Goal: Task Accomplishment & Management: Complete application form

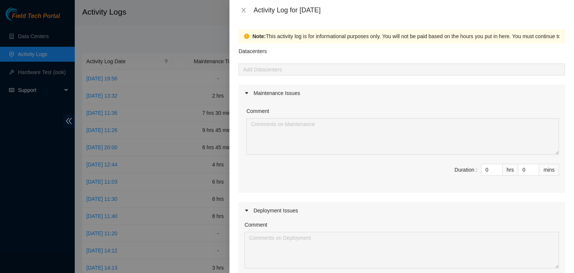
scroll to position [227, 0]
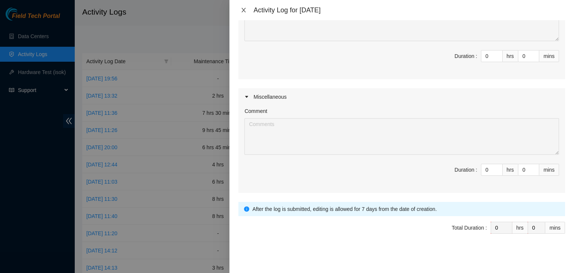
click at [242, 10] on icon "close" at bounding box center [244, 10] width 6 height 6
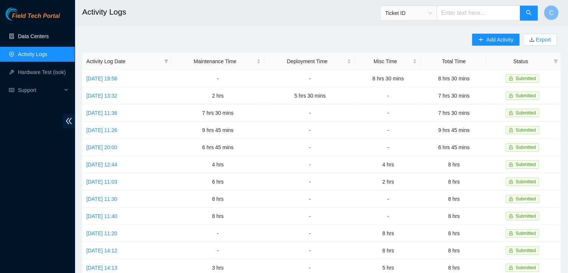
click at [31, 33] on link "Data Centers" at bounding box center [33, 36] width 31 height 6
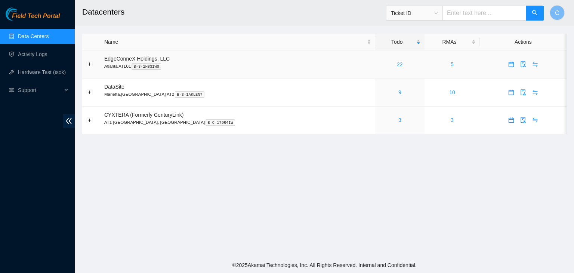
click at [397, 64] on link "22" at bounding box center [400, 64] width 6 height 6
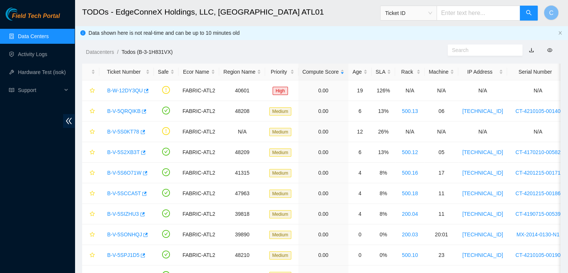
click at [353, 68] on div "Age" at bounding box center [360, 72] width 15 height 8
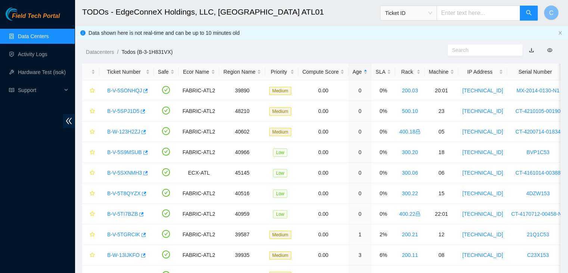
click at [42, 33] on link "Data Centers" at bounding box center [33, 36] width 31 height 6
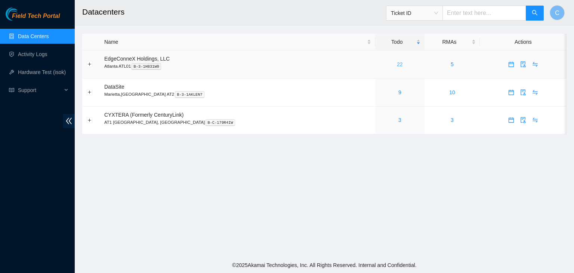
click at [397, 62] on link "22" at bounding box center [400, 64] width 6 height 6
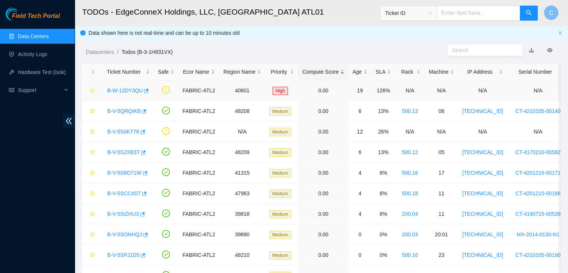
click at [127, 90] on link "B-W-12DY3QU" at bounding box center [124, 90] width 35 height 6
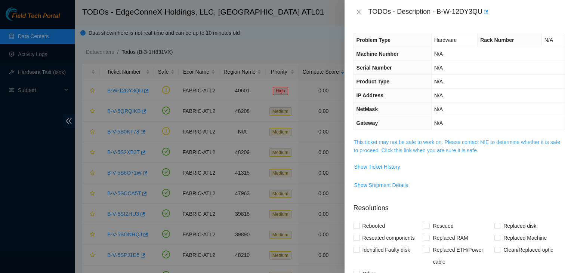
click at [380, 151] on link "This ticket may not be safe to work on. Please contact NIE to determine whether…" at bounding box center [457, 146] width 206 height 14
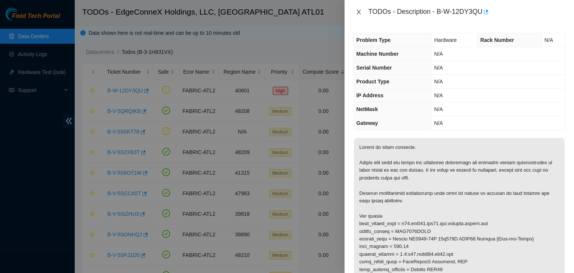
click at [359, 10] on icon "close" at bounding box center [359, 12] width 6 height 6
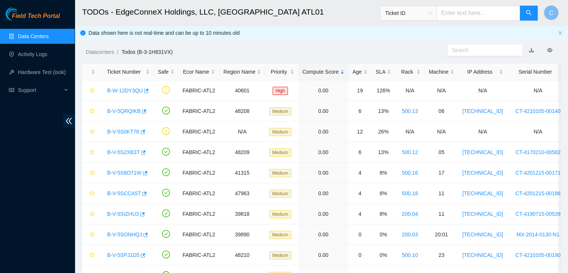
click at [33, 46] on ul "Data Centers Activity Logs Hardware Test (isok) Support" at bounding box center [37, 63] width 75 height 72
click at [27, 57] on link "Activity Logs" at bounding box center [33, 54] width 30 height 6
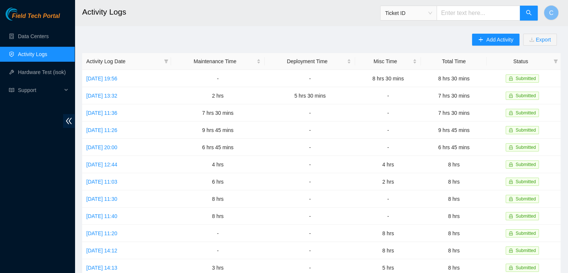
drag, startPoint x: 491, startPoint y: 38, endPoint x: 522, endPoint y: 42, distance: 30.9
click at [522, 42] on div "Add Activity Export" at bounding box center [516, 43] width 89 height 19
click at [505, 44] on button "Add Activity" at bounding box center [495, 40] width 47 height 12
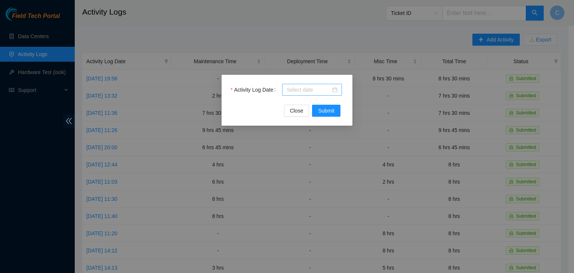
click at [335, 90] on div at bounding box center [312, 90] width 51 height 8
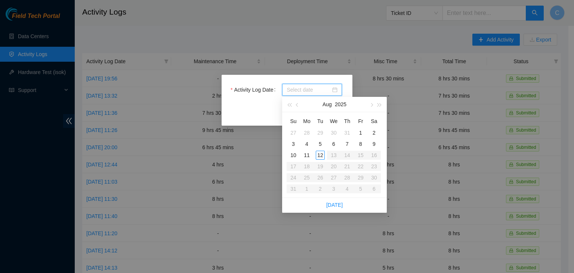
type input "[DATE]"
click at [306, 146] on div "4" at bounding box center [306, 143] width 9 height 9
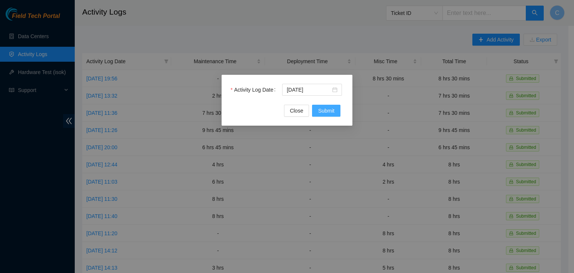
click at [334, 109] on button "Submit" at bounding box center [326, 111] width 28 height 12
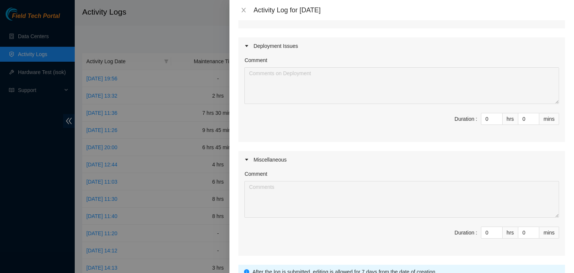
scroll to position [169, 0]
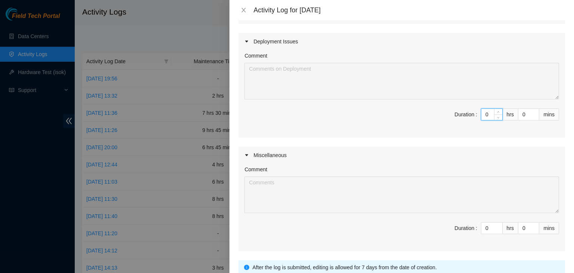
click at [485, 115] on input "0" at bounding box center [491, 114] width 21 height 11
type input "2"
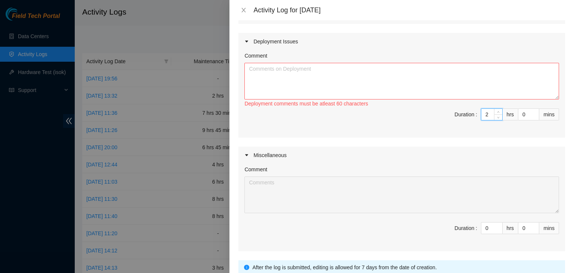
type input "2"
click at [415, 80] on textarea "Comment" at bounding box center [401, 81] width 315 height 37
type textarea "Carried out some task asked by [PERSON_NAME]"
type input "a"
type input "0"
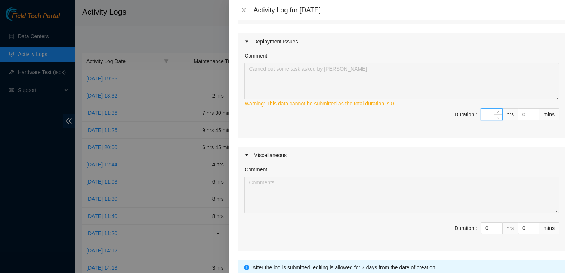
type input "2"
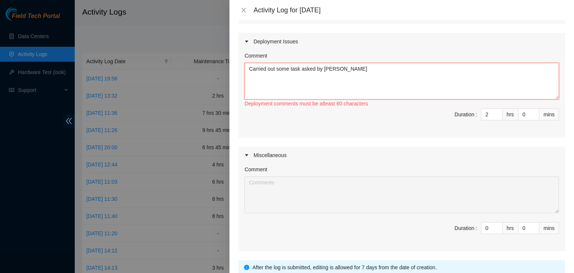
click at [353, 81] on textarea "Carried out some task asked by [PERSON_NAME]" at bounding box center [401, 81] width 315 height 37
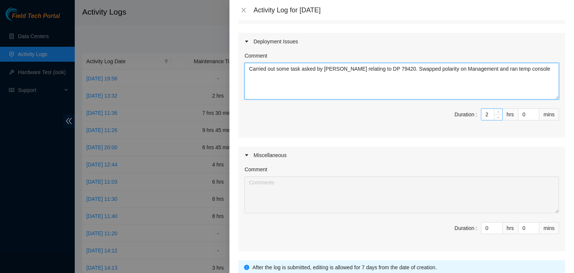
type textarea "Carried out some task asked by [PERSON_NAME] relating to DP 79420. Swapped pola…"
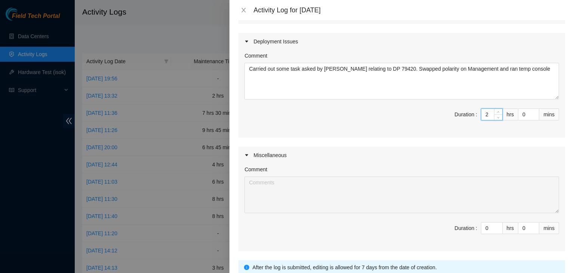
click at [482, 114] on input "2" at bounding box center [491, 114] width 21 height 11
type input "0"
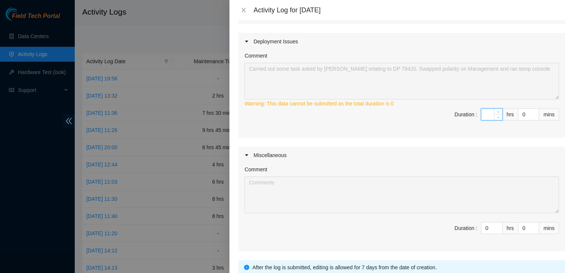
type input "4"
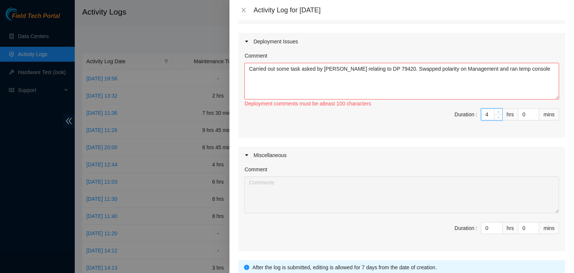
type input "4"
click at [530, 70] on textarea "Carried out some task asked by [PERSON_NAME] relating to DP 79420. Swapped pola…" at bounding box center [401, 81] width 315 height 37
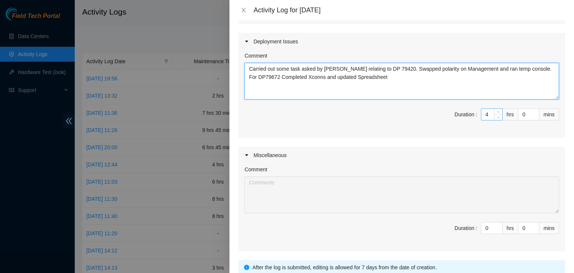
type textarea "Carried out some task asked by [PERSON_NAME] relating to DP 79420. Swapped pola…"
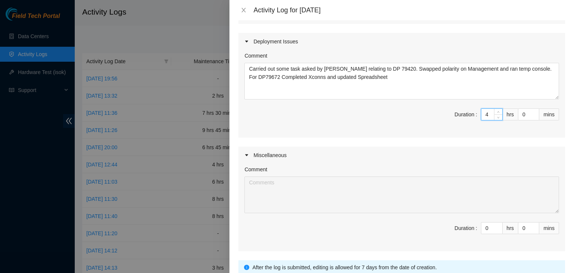
click at [483, 115] on input "4" at bounding box center [491, 114] width 21 height 11
type input "0"
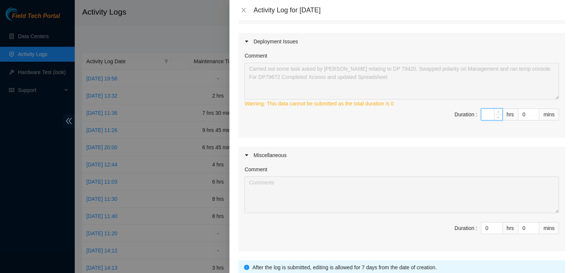
type input "6"
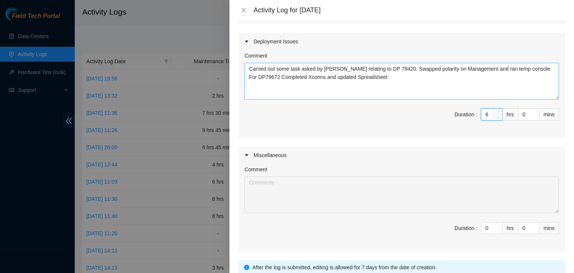
type input "6"
click at [418, 81] on textarea "Carried out some task asked by [PERSON_NAME] relating to DP 79420. Swapped pola…" at bounding box center [401, 81] width 315 height 37
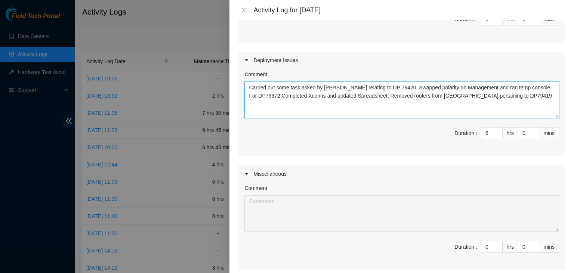
scroll to position [148, 0]
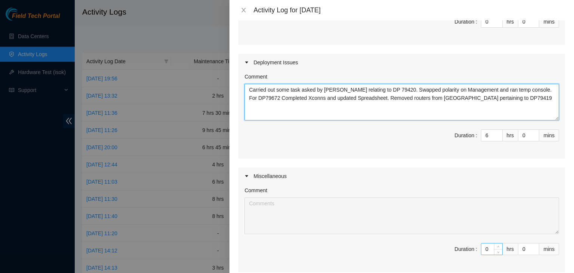
type textarea "Carried out some task asked by [PERSON_NAME] relating to DP 79420. Swapped pola…"
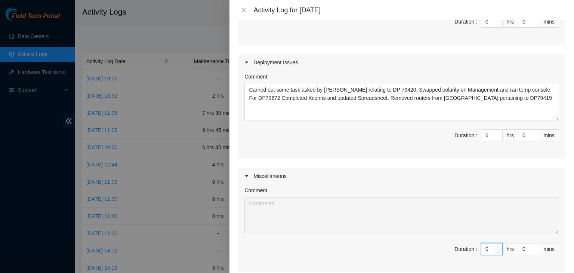
click at [484, 245] on input "0" at bounding box center [491, 248] width 21 height 11
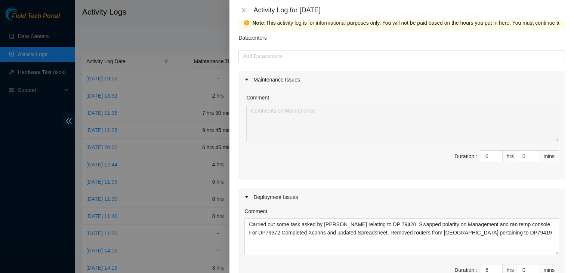
scroll to position [0, 0]
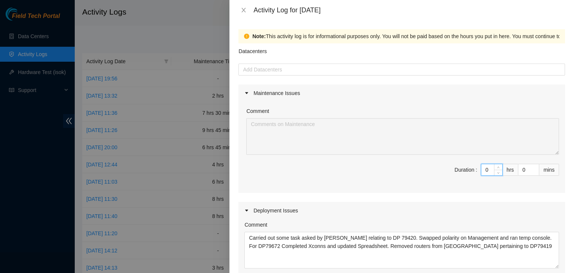
click at [482, 169] on input "0" at bounding box center [491, 169] width 21 height 11
type input "2"
type input "8"
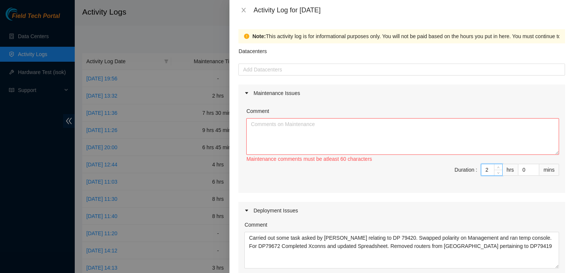
type input "2"
click at [405, 136] on textarea "Comment" at bounding box center [402, 136] width 313 height 37
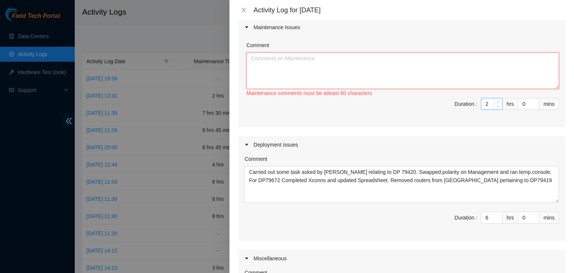
scroll to position [68, 0]
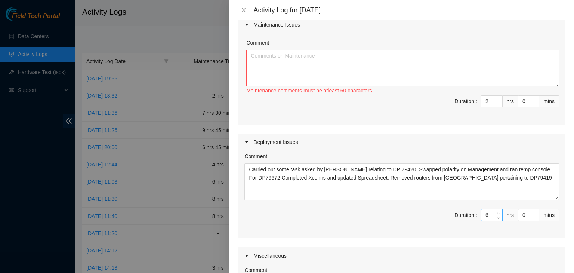
click at [484, 216] on input "6" at bounding box center [491, 214] width 21 height 11
type input "2"
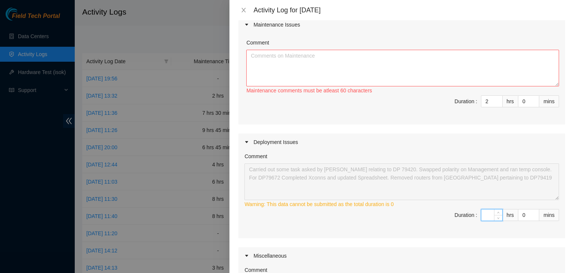
type input "7"
type input "9"
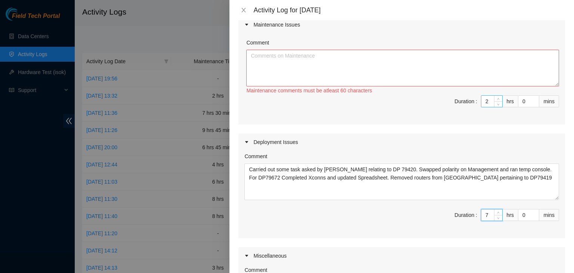
type input "7"
click at [485, 100] on input "2" at bounding box center [491, 101] width 21 height 11
type input "7"
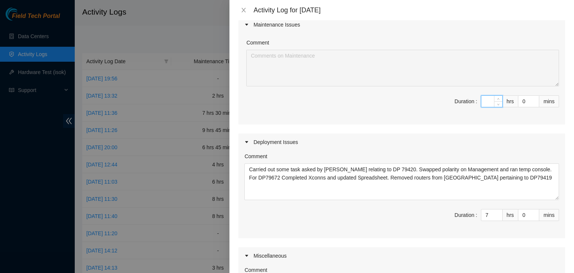
type input "1"
type input "8"
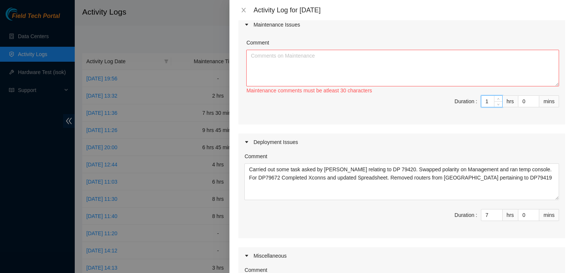
type input "1"
click at [362, 64] on textarea "Comment" at bounding box center [402, 68] width 313 height 37
click at [335, 57] on textarea "Worked with [PERSON_NAME] on Flapping port" at bounding box center [402, 68] width 313 height 37
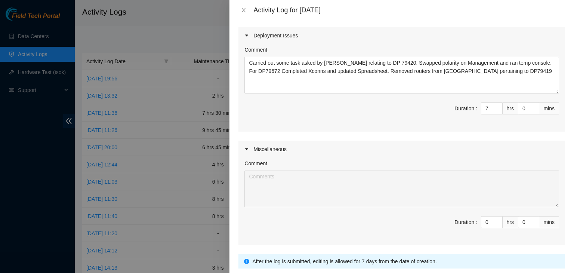
scroll to position [227, 0]
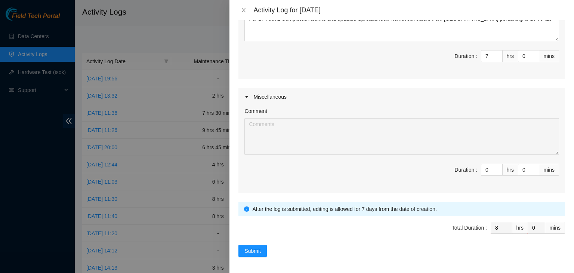
type textarea "Worked with [PERSON_NAME] on Flapping port going to 1200.12 eth-1/1/4/1"
click at [256, 245] on button "Submit" at bounding box center [252, 251] width 28 height 12
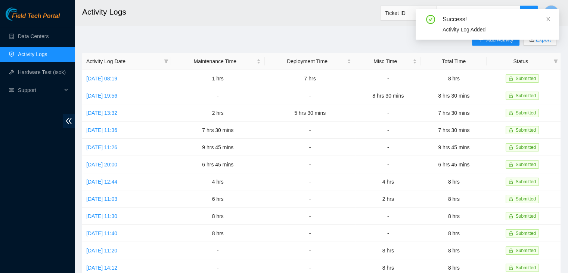
click at [487, 41] on div "Success! Activity Log Added" at bounding box center [487, 27] width 143 height 37
click at [548, 16] on span at bounding box center [548, 19] width 5 height 6
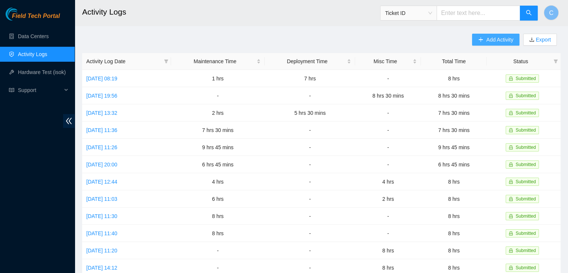
click at [483, 41] on icon "plus" at bounding box center [480, 39] width 5 height 5
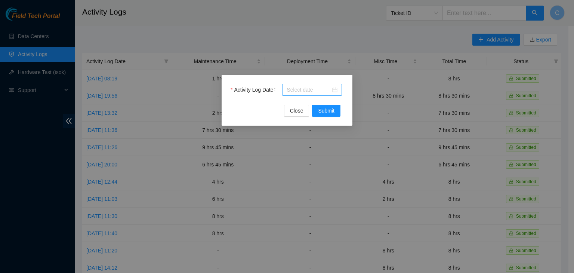
click at [333, 92] on div at bounding box center [312, 90] width 51 height 8
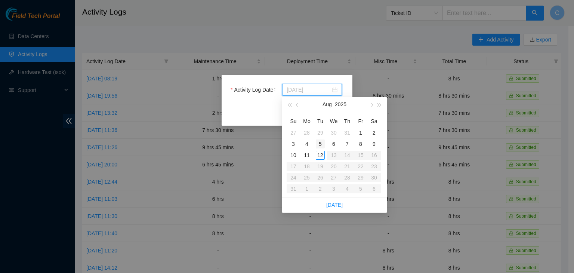
type input "[DATE]"
click at [317, 146] on div "5" at bounding box center [320, 143] width 9 height 9
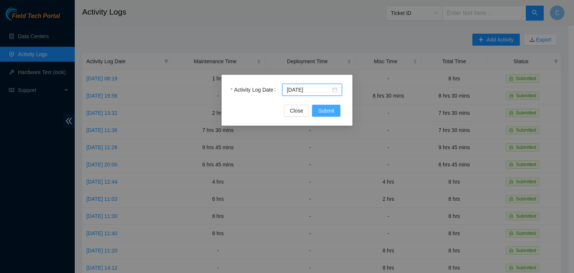
click at [328, 107] on span "Submit" at bounding box center [326, 110] width 16 height 8
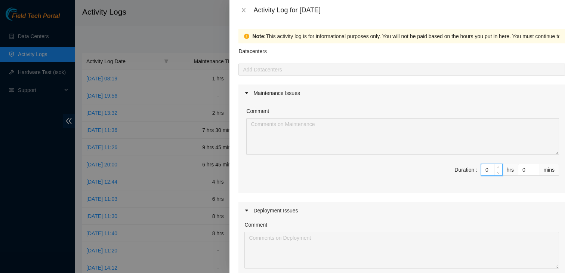
click at [484, 166] on input "0" at bounding box center [491, 169] width 21 height 11
type input "1"
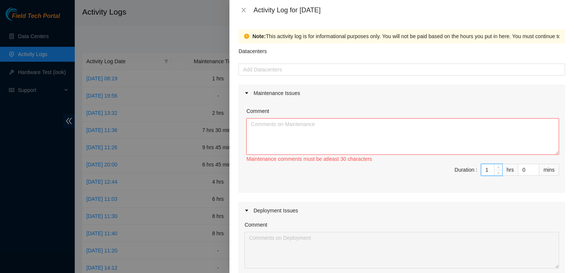
type input "1"
click at [403, 144] on textarea "Comment" at bounding box center [402, 136] width 313 height 37
click at [488, 172] on input "1" at bounding box center [491, 169] width 21 height 11
type input "0"
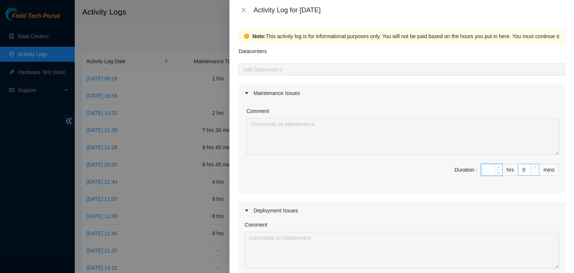
click at [530, 168] on span "Decrease Value" at bounding box center [534, 171] width 8 height 7
click at [522, 172] on input "0" at bounding box center [528, 169] width 21 height 11
type input "3"
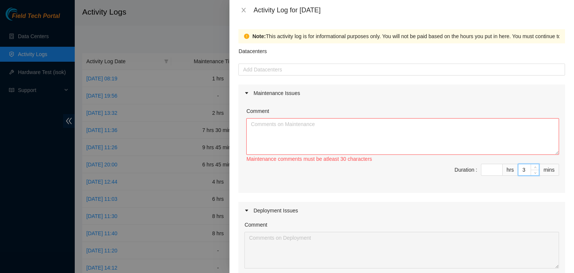
type input "30"
click at [443, 145] on textarea "Comment" at bounding box center [402, 136] width 313 height 37
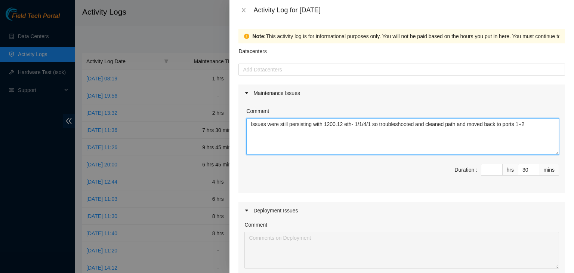
click at [536, 127] on textarea "Issues were still persisting with 1200.12 eth- 1/1/4/1 so troubleshooted and cl…" at bounding box center [402, 136] width 313 height 37
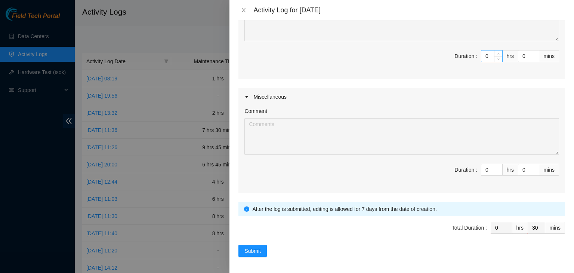
type textarea "Issues were still persisting with 1200.12 eth- 1/1/4/1 so troubleshooted and cl…"
click at [487, 57] on input "0" at bounding box center [491, 55] width 21 height 11
type input "8"
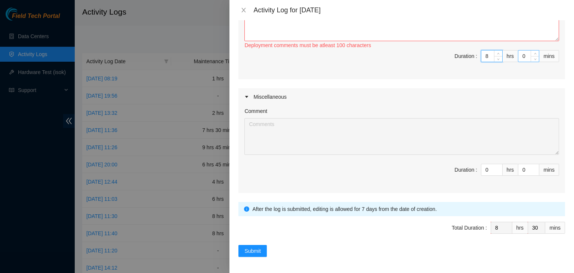
type input "8"
click at [525, 55] on input "0" at bounding box center [528, 55] width 21 height 11
type input "2"
type input "32"
type input "23"
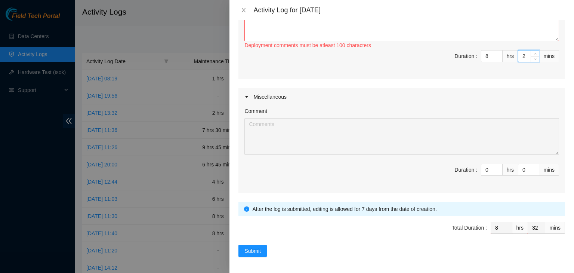
type input "53"
type input "2"
type input "32"
type input "30"
type input "3"
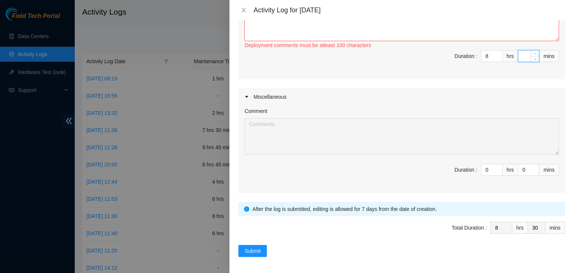
type input "33"
type input "30"
type input "9"
type input "0"
type input "30"
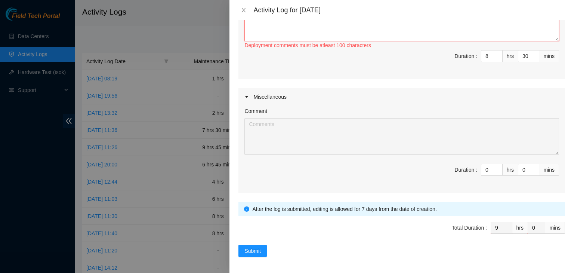
click at [361, 31] on textarea "Comment" at bounding box center [401, 22] width 315 height 37
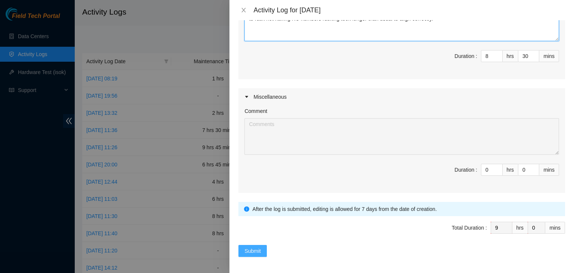
type textarea "Continued work on DP79419. Removed all cabling in [GEOGRAPHIC_DATA] and attache…"
click at [253, 248] on span "Submit" at bounding box center [252, 251] width 16 height 8
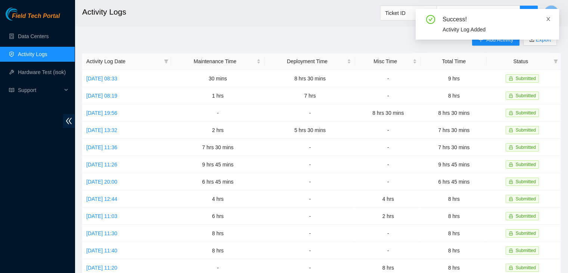
click at [547, 21] on icon "close" at bounding box center [548, 18] width 5 height 5
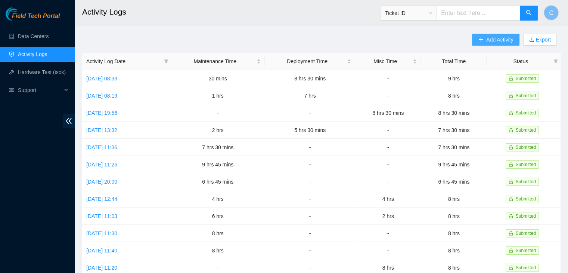
click at [488, 40] on span "Add Activity" at bounding box center [499, 39] width 27 height 8
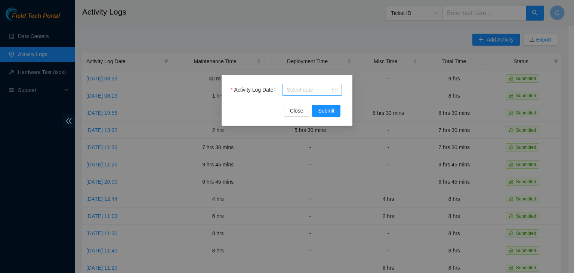
click at [335, 92] on div at bounding box center [312, 90] width 51 height 8
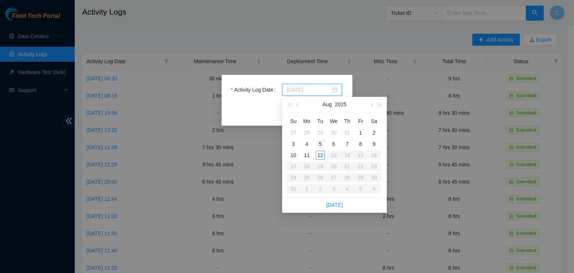
type input "[DATE]"
click at [323, 144] on div "5" at bounding box center [320, 143] width 9 height 9
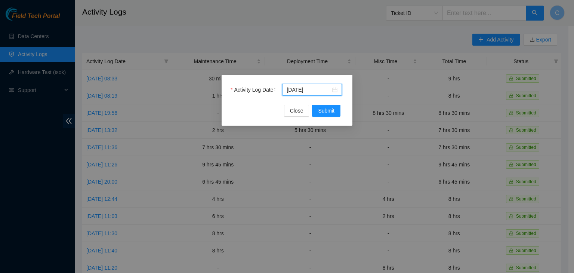
click at [358, 80] on div "Activity Log Date [DATE] Close Submit" at bounding box center [287, 136] width 574 height 273
click at [290, 111] on button "Close" at bounding box center [296, 111] width 25 height 12
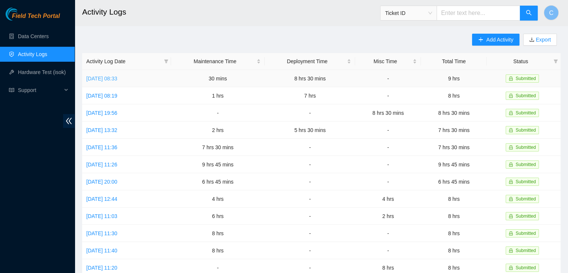
click at [117, 78] on link "[DATE] 08:33" at bounding box center [101, 78] width 31 height 6
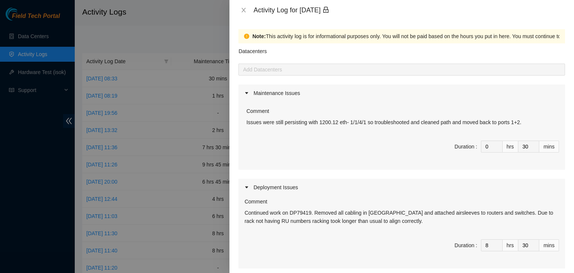
click at [365, 69] on div at bounding box center [401, 69] width 323 height 9
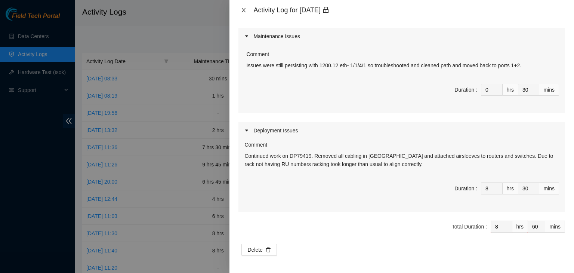
click at [245, 8] on icon "close" at bounding box center [244, 10] width 4 height 4
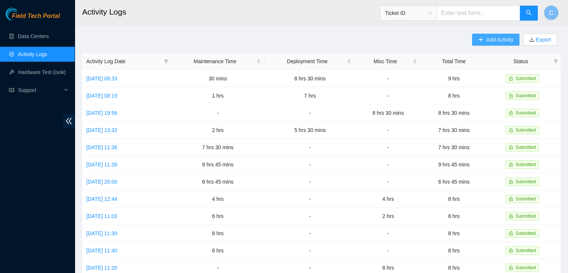
click at [487, 40] on span "Add Activity" at bounding box center [499, 39] width 27 height 8
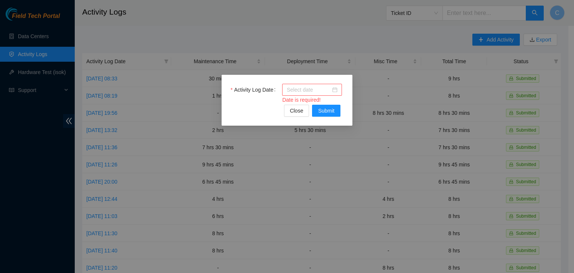
click at [333, 89] on div at bounding box center [312, 90] width 51 height 8
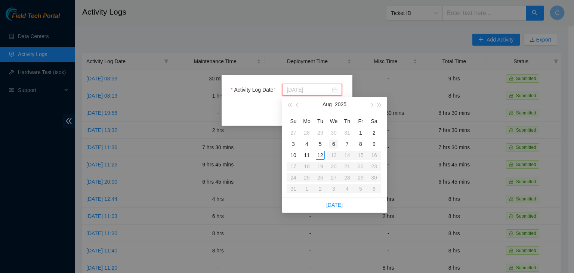
type input "[DATE]"
click at [333, 145] on div "6" at bounding box center [333, 143] width 9 height 9
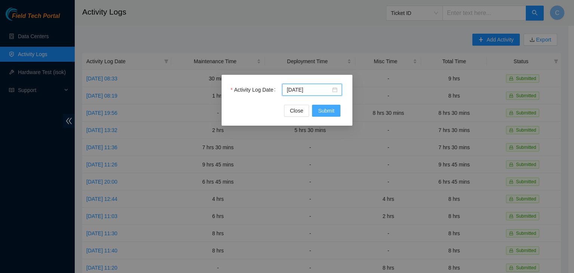
click at [323, 109] on span "Submit" at bounding box center [326, 110] width 16 height 8
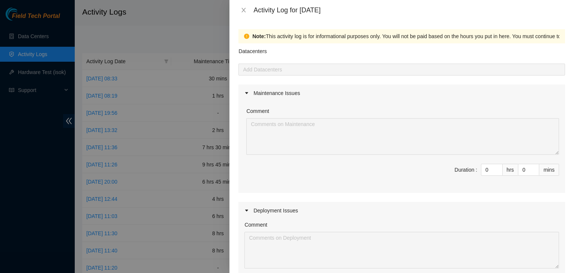
scroll to position [120, 0]
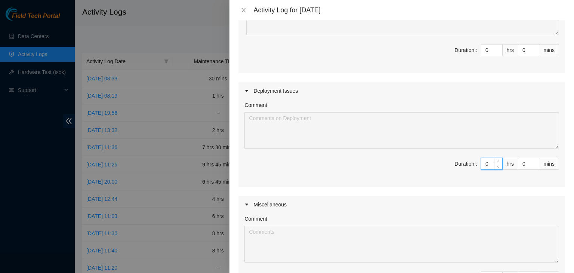
click at [485, 166] on input "0" at bounding box center [491, 163] width 21 height 11
type input "7"
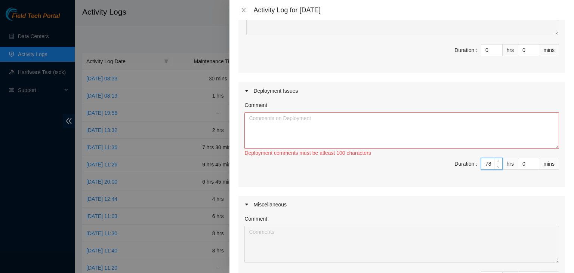
type input "7"
type input "0"
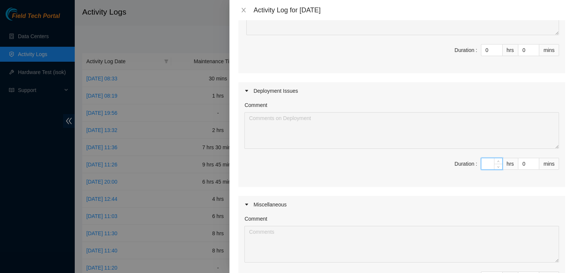
type input "8"
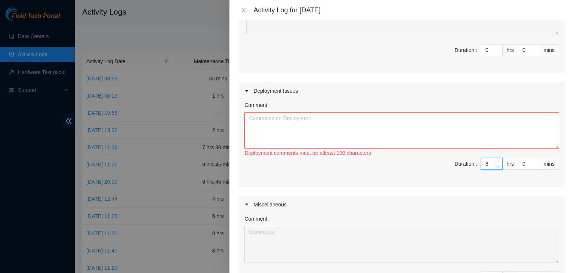
type input "8"
click at [350, 129] on textarea "Comment" at bounding box center [401, 130] width 315 height 37
click at [350, 129] on textarea "F" at bounding box center [401, 130] width 315 height 37
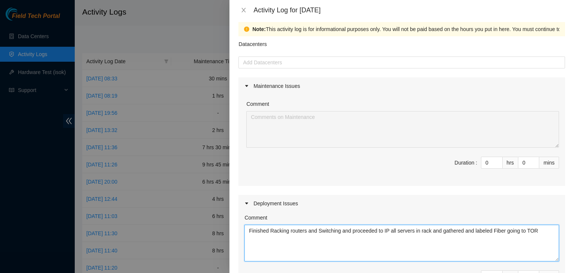
scroll to position [1, 0]
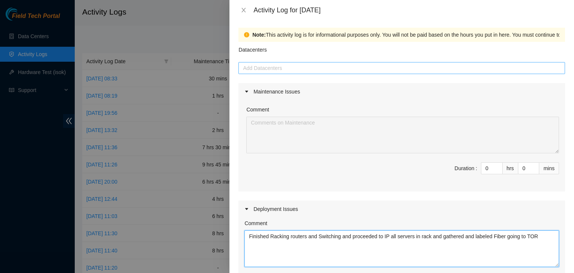
click at [331, 71] on div at bounding box center [401, 68] width 323 height 9
type textarea "Finished Racking routers and Switching and proceeded to IP all servers in rack …"
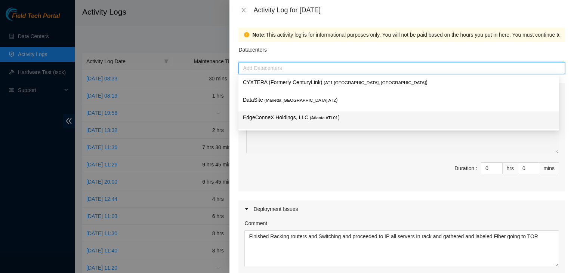
click at [296, 115] on p "EdgeConneX Holdings, LLC ( [GEOGRAPHIC_DATA] ATL01 )" at bounding box center [399, 117] width 312 height 9
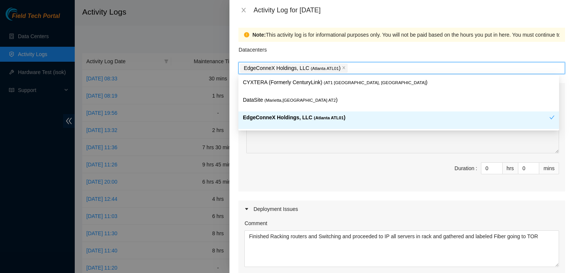
click at [278, 171] on span "Duration : 0 hrs 0 mins" at bounding box center [401, 172] width 315 height 21
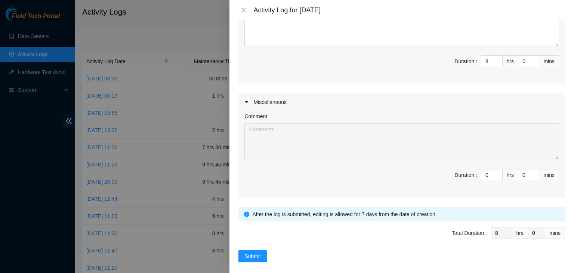
scroll to position [227, 0]
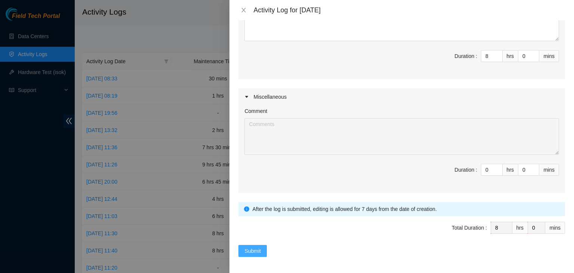
click at [257, 248] on span "Submit" at bounding box center [252, 251] width 16 height 8
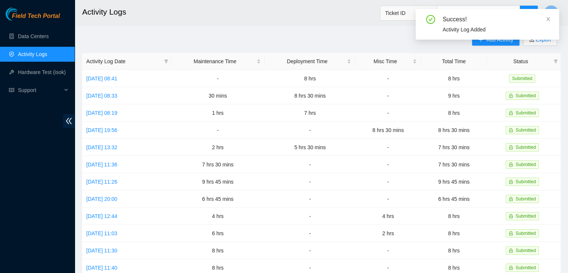
click at [551, 16] on div "Success! Activity Log Added" at bounding box center [487, 24] width 143 height 31
click at [550, 18] on icon "close" at bounding box center [548, 18] width 5 height 5
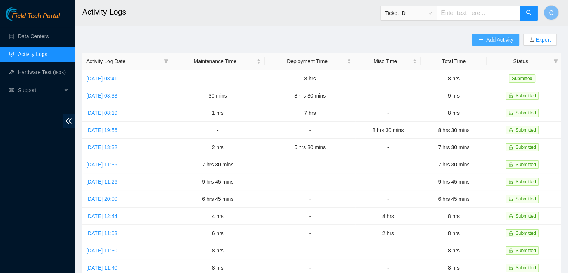
click at [489, 39] on span "Add Activity" at bounding box center [499, 39] width 27 height 8
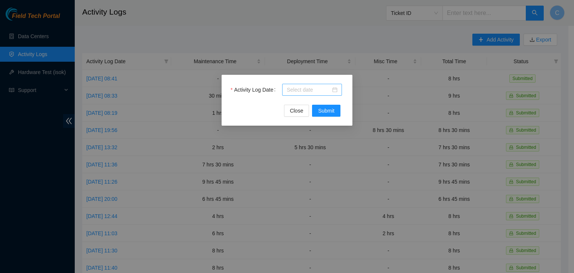
click at [335, 92] on div at bounding box center [312, 90] width 51 height 8
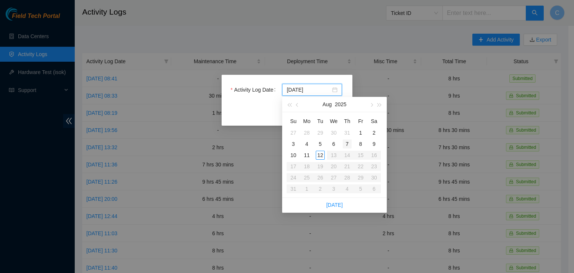
type input "[DATE]"
click at [343, 143] on div "7" at bounding box center [347, 143] width 9 height 9
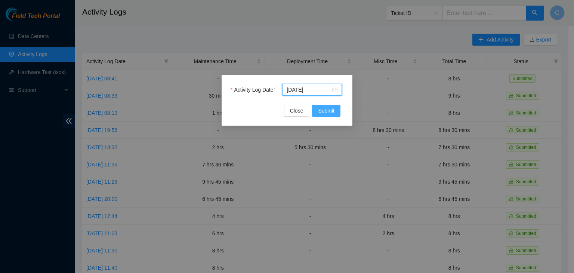
click at [330, 105] on button "Submit" at bounding box center [326, 111] width 28 height 12
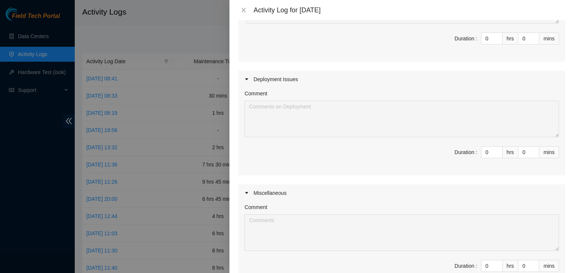
scroll to position [145, 0]
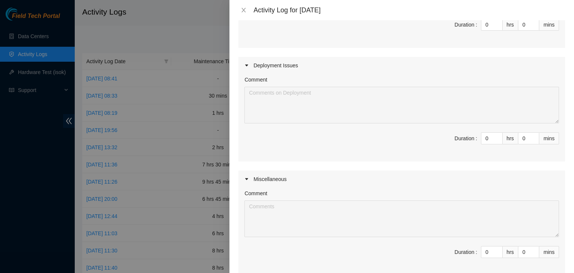
click at [467, 141] on div "Duration :" at bounding box center [465, 138] width 23 height 8
click at [485, 139] on input "0" at bounding box center [491, 138] width 21 height 11
type input "07"
type input "7"
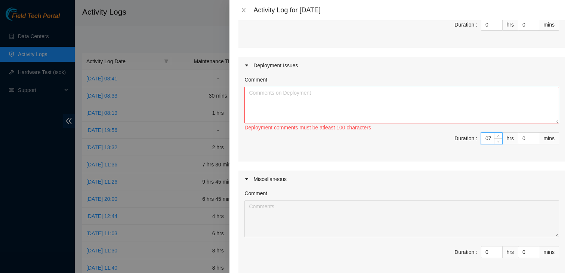
type input "0"
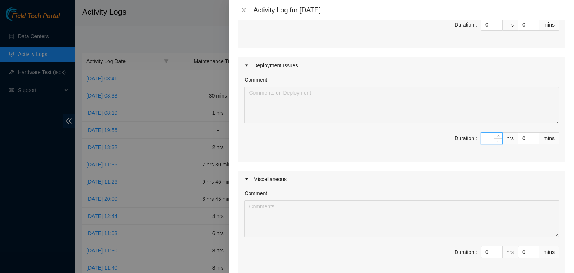
type input "7"
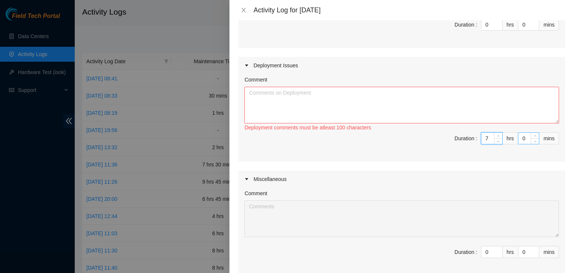
type input "7"
click at [522, 139] on input "0" at bounding box center [528, 138] width 21 height 11
type input "4"
type input "45"
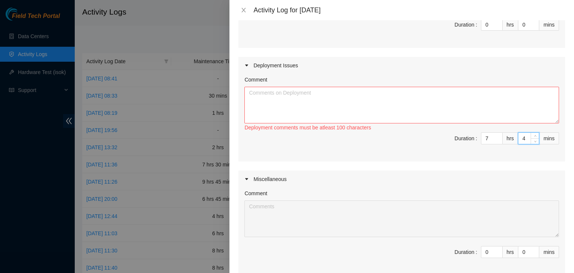
type input "45"
click at [461, 105] on textarea "Comment" at bounding box center [401, 105] width 315 height 37
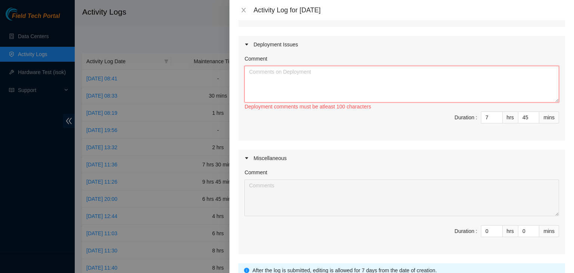
scroll to position [164, 0]
click at [481, 115] on input "7" at bounding box center [491, 118] width 21 height 11
type input "0"
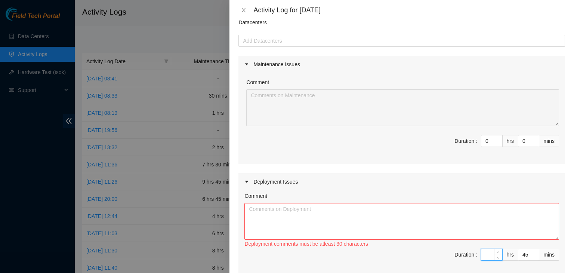
scroll to position [0, 0]
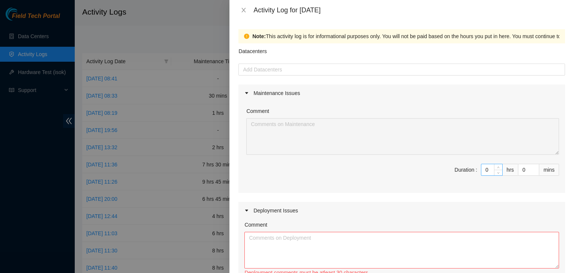
click at [482, 171] on input "0" at bounding box center [491, 169] width 21 height 11
type input "2"
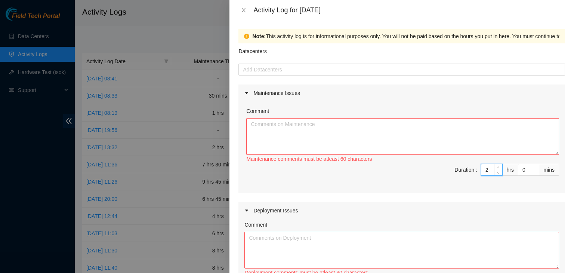
type input "2"
click at [372, 135] on textarea "Comment" at bounding box center [402, 136] width 313 height 37
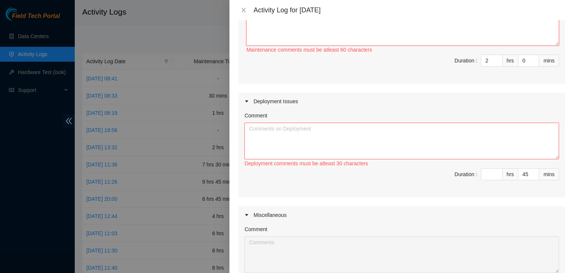
scroll to position [110, 0]
click at [482, 174] on input at bounding box center [491, 173] width 21 height 11
type input "5"
type input "7"
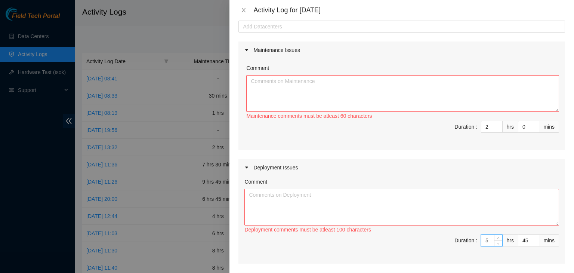
scroll to position [43, 0]
type input "5"
click at [342, 83] on textarea "Comment" at bounding box center [402, 93] width 313 height 37
click at [300, 33] on div "Add Datacenters" at bounding box center [401, 27] width 327 height 12
click at [286, 24] on div at bounding box center [401, 26] width 323 height 9
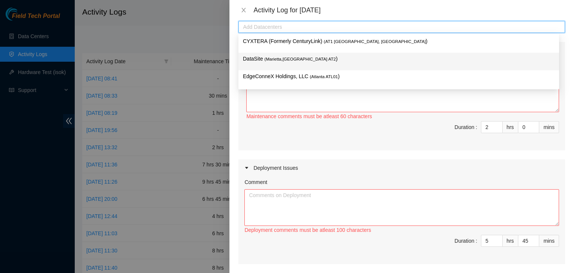
click at [281, 69] on div "DataSite ( Marietta,[GEOGRAPHIC_DATA] AT2 )" at bounding box center [398, 62] width 321 height 18
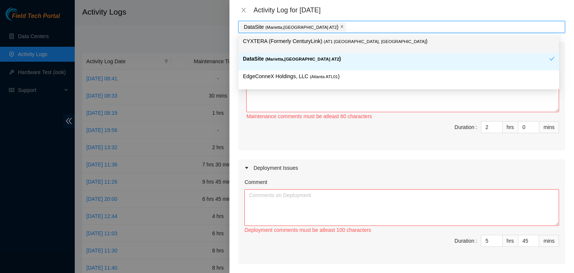
click at [340, 27] on icon "close" at bounding box center [342, 27] width 4 height 4
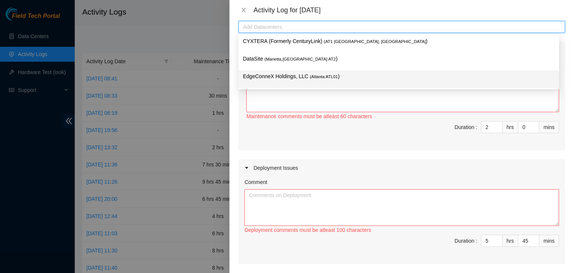
click at [287, 75] on p "EdgeConneX Holdings, LLC ( [GEOGRAPHIC_DATA] ATL01 )" at bounding box center [399, 76] width 312 height 9
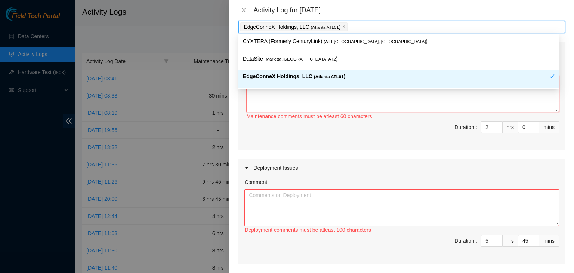
click at [273, 99] on textarea "Comment" at bounding box center [402, 93] width 313 height 37
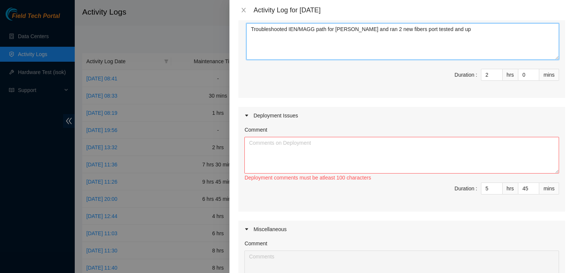
scroll to position [96, 0]
type textarea "Troubleshooted IEN/MAGG path for [PERSON_NAME] and ran 2 new fibers port tested…"
click at [332, 168] on textarea "Comment" at bounding box center [401, 154] width 315 height 37
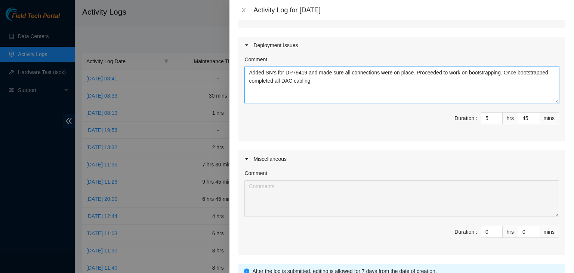
scroll to position [227, 0]
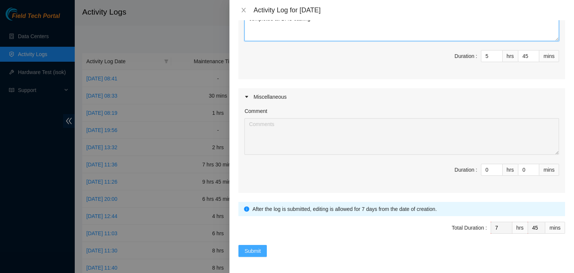
type textarea "Added SN's for DP79419 and made sure all connections were on place. Proceeded t…"
click at [257, 251] on span "Submit" at bounding box center [252, 251] width 16 height 8
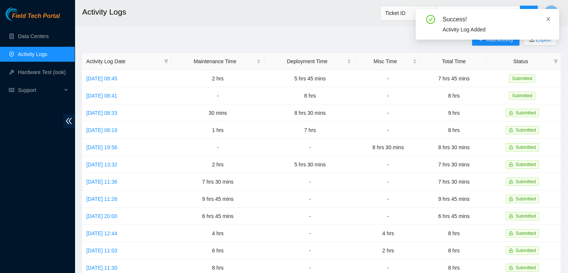
click at [546, 18] on icon "close" at bounding box center [548, 18] width 5 height 5
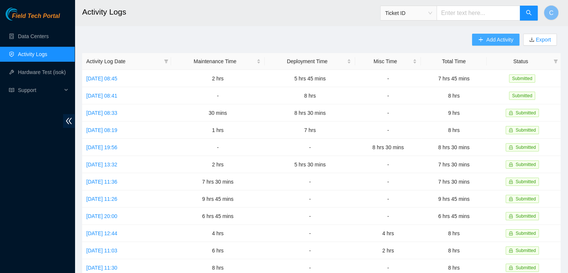
click at [493, 42] on span "Add Activity" at bounding box center [499, 39] width 27 height 8
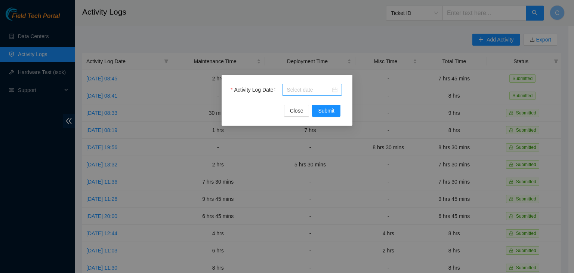
click at [334, 90] on div at bounding box center [312, 90] width 51 height 8
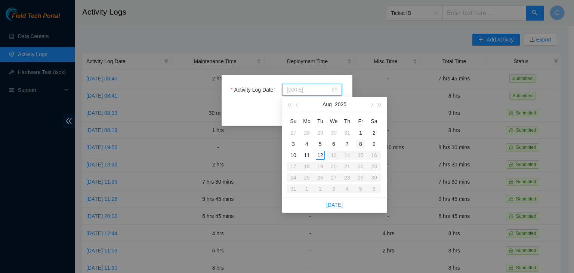
type input "[DATE]"
click at [359, 142] on div "8" at bounding box center [360, 143] width 9 height 9
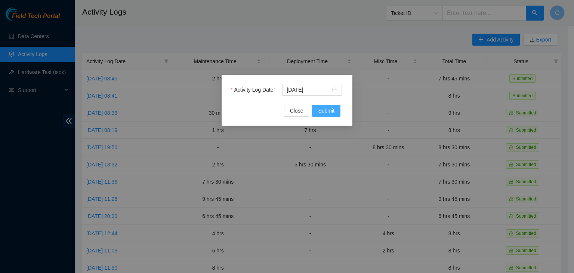
click at [332, 114] on span "Submit" at bounding box center [326, 110] width 16 height 8
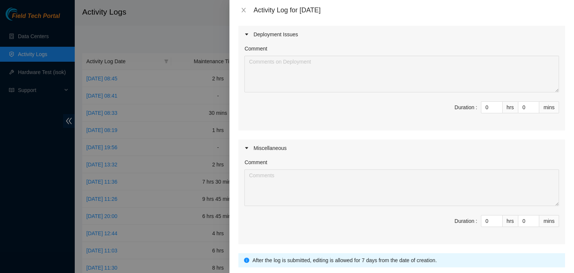
scroll to position [134, 0]
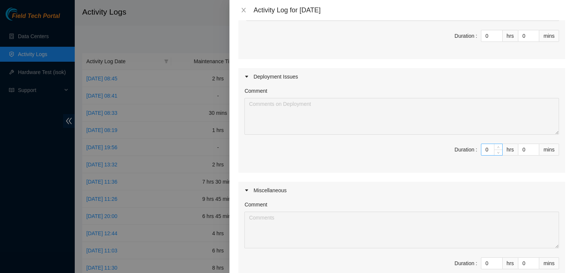
click at [482, 152] on input "0" at bounding box center [491, 149] width 21 height 11
type input "7"
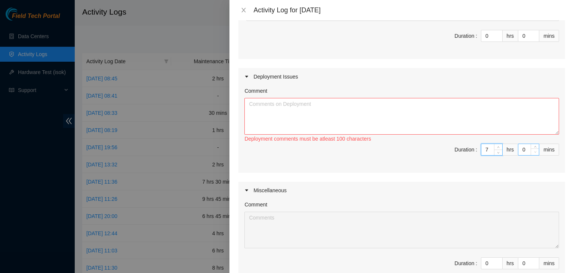
click at [530, 150] on span "Decrease Value" at bounding box center [534, 151] width 8 height 7
type input "7"
click at [524, 150] on input "0" at bounding box center [528, 149] width 21 height 11
type input "3"
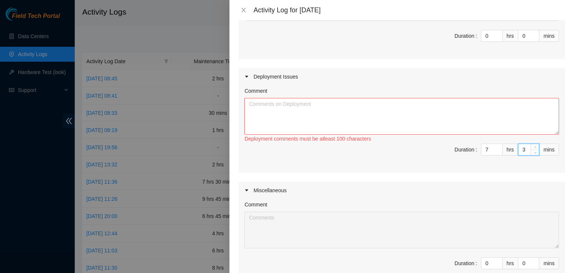
type input "30"
click at [399, 112] on textarea "Comment" at bounding box center [401, 116] width 315 height 37
click at [317, 105] on textarea "Ran through final checks with DP with" at bounding box center [401, 116] width 315 height 37
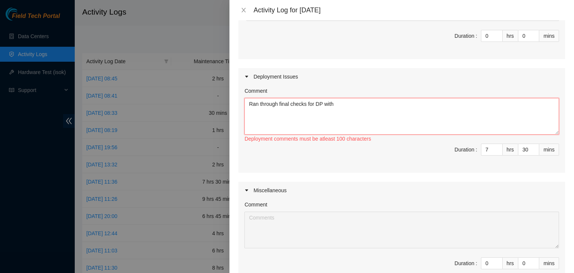
click at [337, 104] on textarea "Ran through final checks for DP with" at bounding box center [401, 116] width 315 height 37
click at [507, 106] on textarea "Ran through final checks for DP with [PERSON_NAME]. Completed cable management …" at bounding box center [401, 116] width 315 height 37
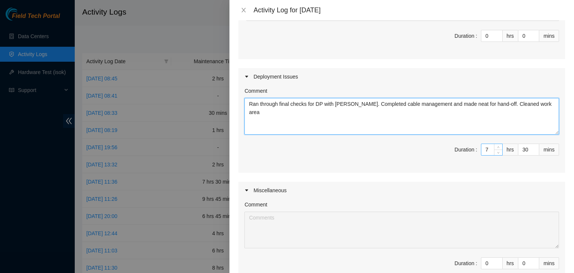
type textarea "Ran through final checks for DP with [PERSON_NAME]. Completed cable management …"
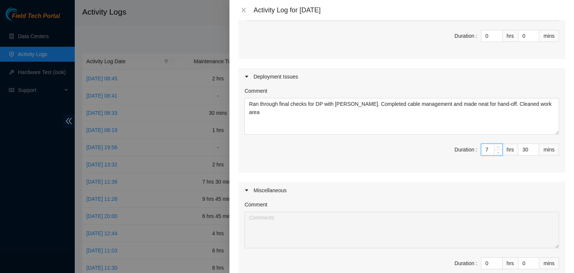
click at [485, 150] on input "7" at bounding box center [491, 149] width 21 height 11
type input "0"
type input "6"
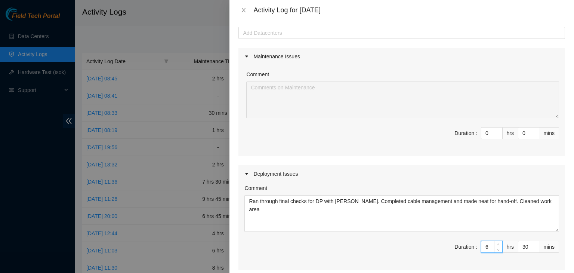
scroll to position [16, 0]
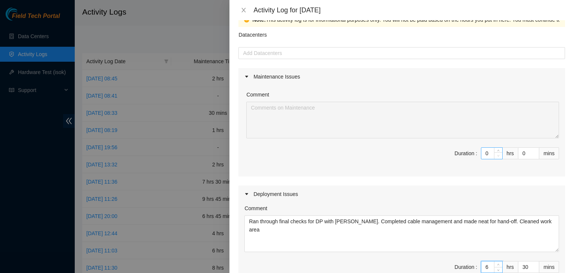
click at [494, 156] on span "Decrease Value" at bounding box center [498, 155] width 8 height 7
type input "6"
click at [483, 156] on input "0" at bounding box center [491, 153] width 21 height 11
type input "2"
type input "8"
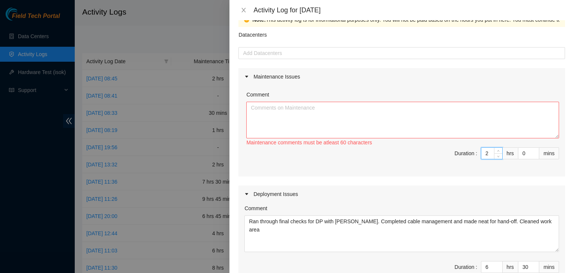
type input "2"
click at [361, 116] on textarea "Comment" at bounding box center [402, 120] width 313 height 37
type textarea "C"
drag, startPoint x: 399, startPoint y: 112, endPoint x: 387, endPoint y: 109, distance: 13.0
click at [387, 109] on textarea "Verified and confirmed ports going to s99 open gear for [PERSON_NAME]" at bounding box center [402, 120] width 313 height 37
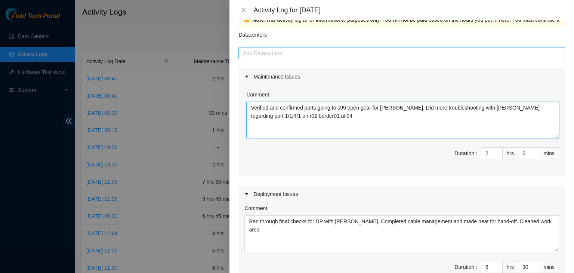
click at [288, 56] on div at bounding box center [401, 53] width 323 height 9
type textarea "Verified and confirmed ports going to s99 open gear for [PERSON_NAME]. Did more…"
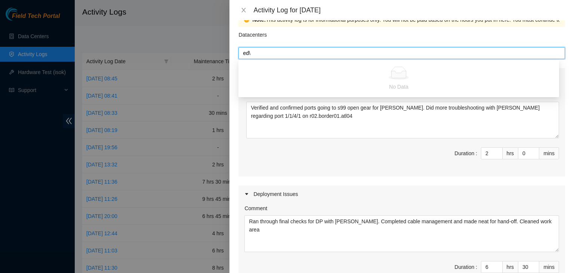
type input "ed"
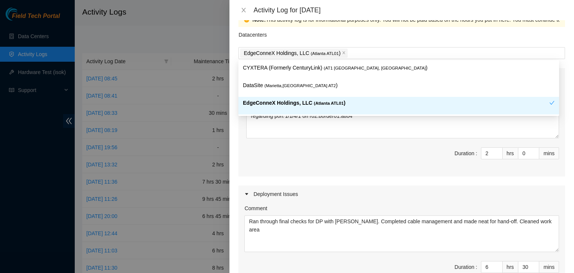
click at [290, 139] on div "Comment Verified and confirmed ports going to s99 open gear for [PERSON_NAME]. …" at bounding box center [401, 130] width 327 height 91
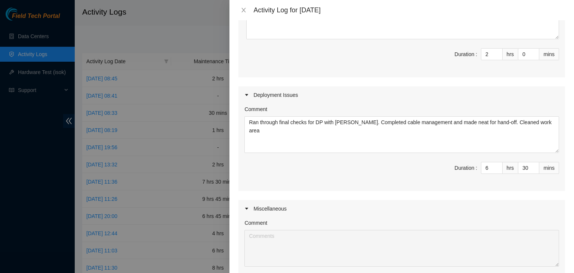
scroll to position [115, 0]
click at [486, 55] on input "2" at bounding box center [491, 54] width 21 height 11
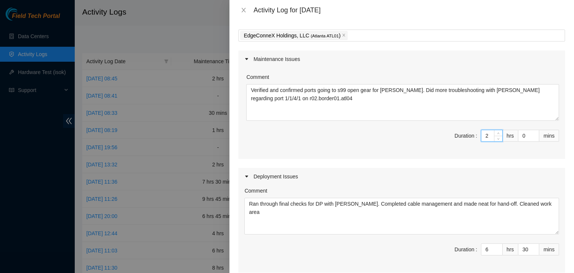
scroll to position [33, 0]
type input "6"
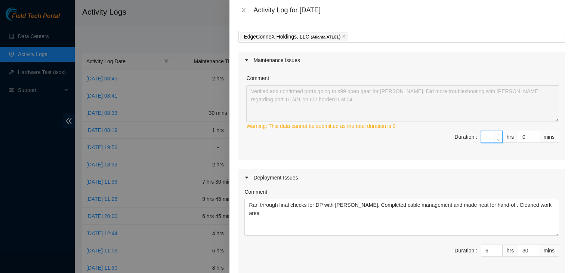
type input "1"
type input "7"
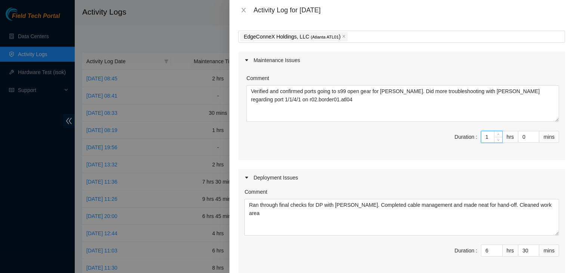
type input "1"
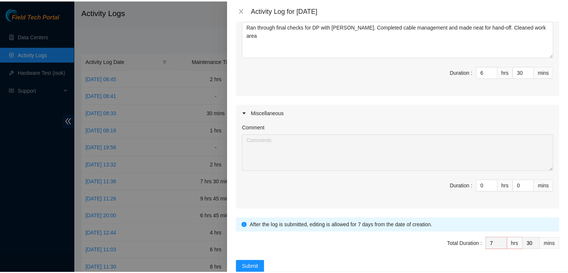
scroll to position [227, 0]
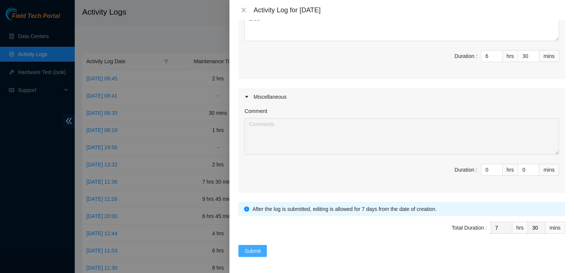
click at [256, 251] on span "Submit" at bounding box center [252, 251] width 16 height 8
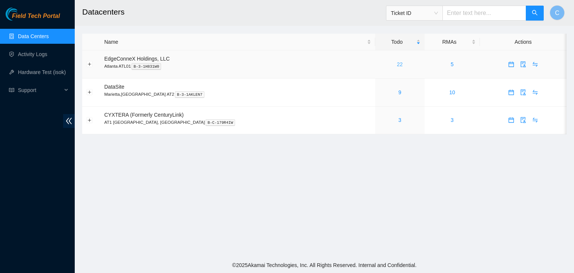
click at [397, 63] on link "22" at bounding box center [400, 64] width 6 height 6
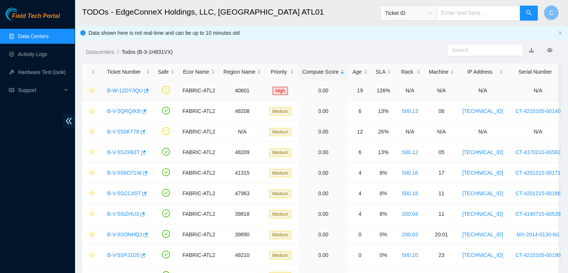
click at [131, 88] on link "B-W-12DY3QU" at bounding box center [124, 90] width 35 height 6
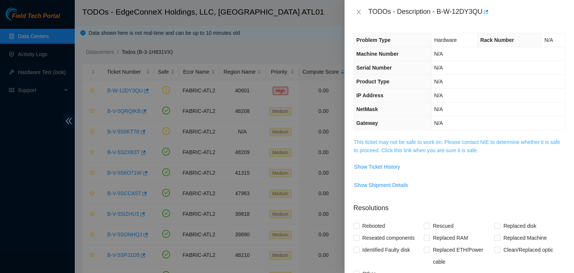
click at [370, 142] on link "This ticket may not be safe to work on. Please contact NIE to determine whether…" at bounding box center [457, 146] width 206 height 14
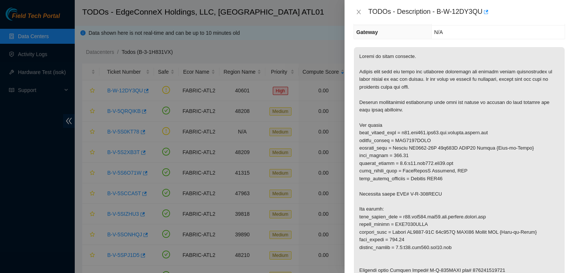
scroll to position [82, 0]
